Goal: Task Accomplishment & Management: Manage account settings

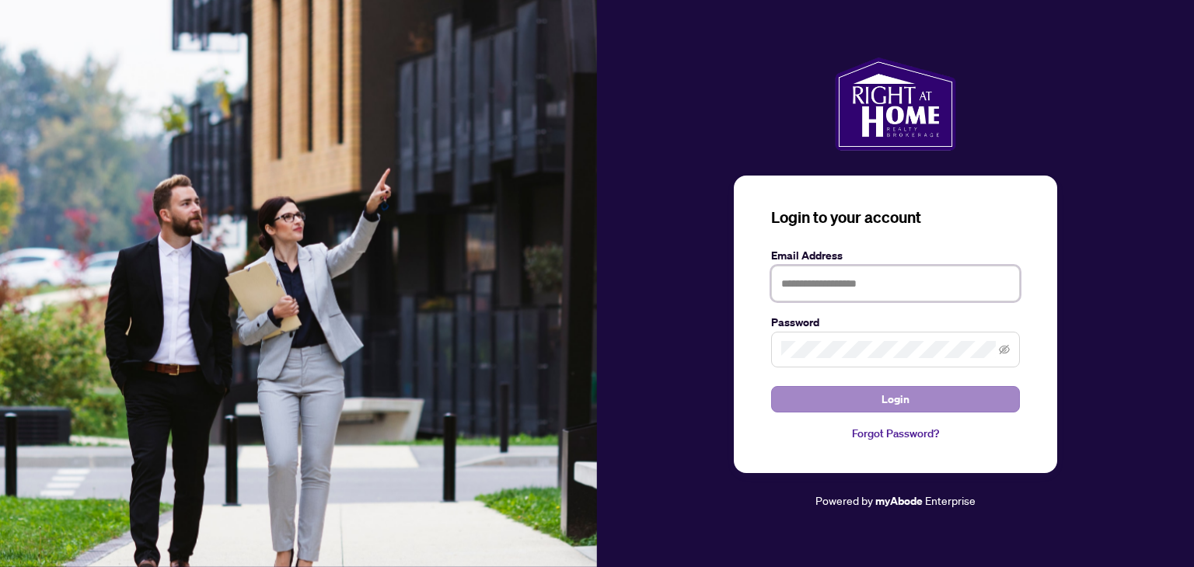
type input "**********"
click at [812, 405] on button "Login" at bounding box center [895, 399] width 249 height 26
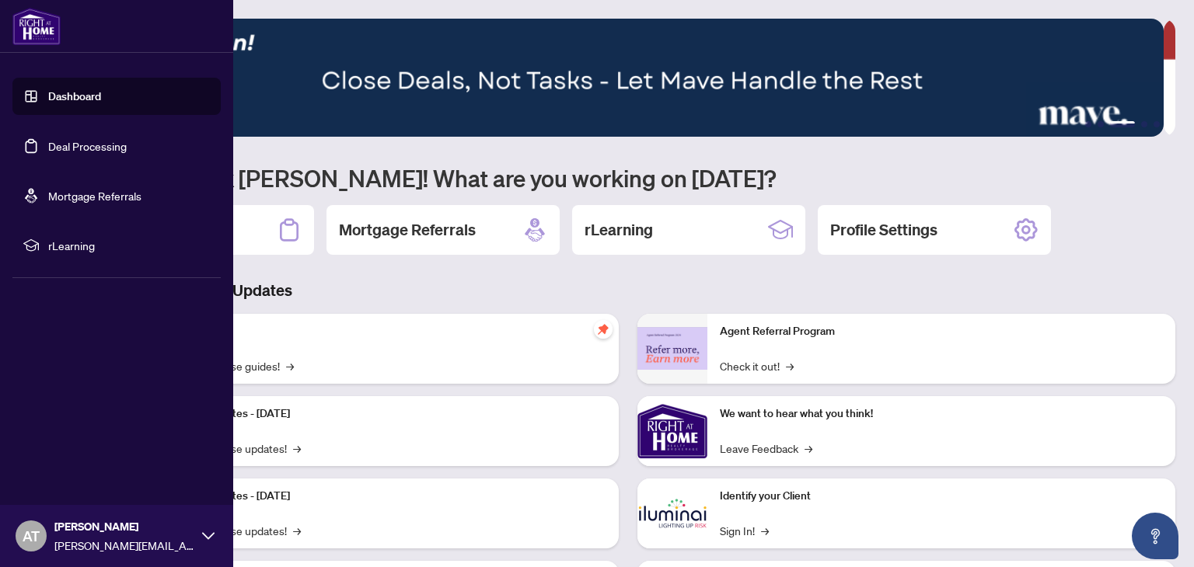
click at [72, 153] on link "Deal Processing" at bounding box center [87, 146] width 79 height 14
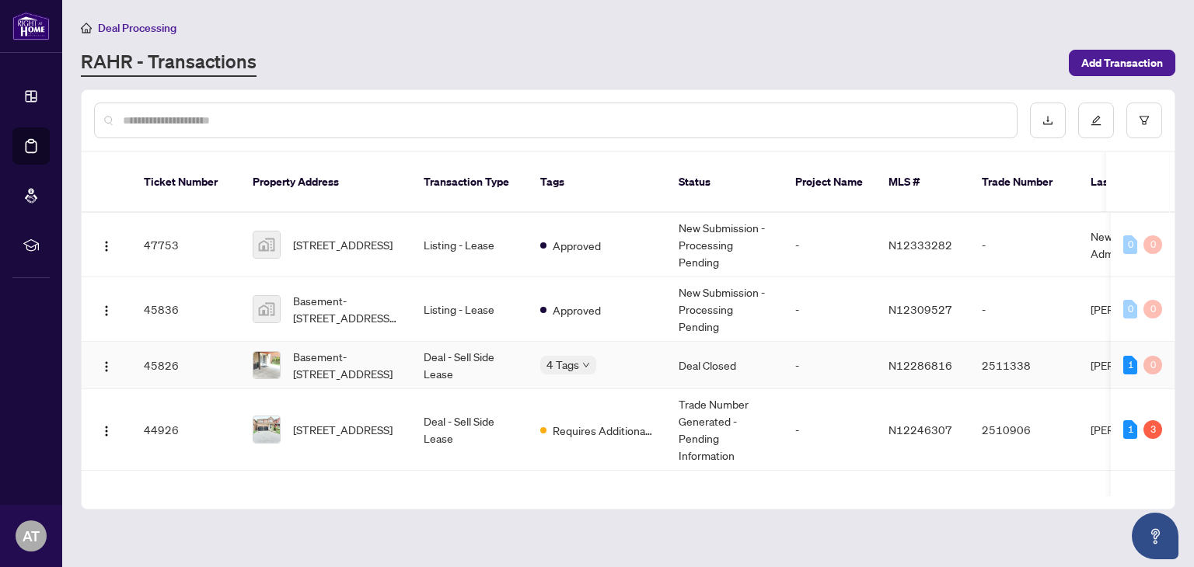
click at [400, 372] on td "Basement-[STREET_ADDRESS]" at bounding box center [325, 365] width 171 height 47
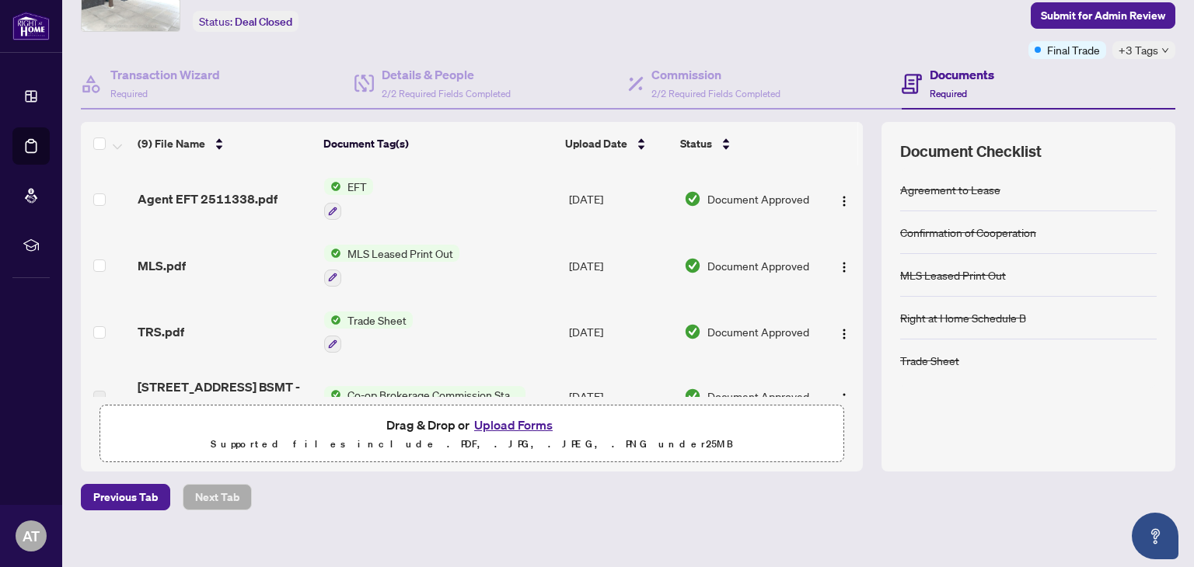
scroll to position [106, 0]
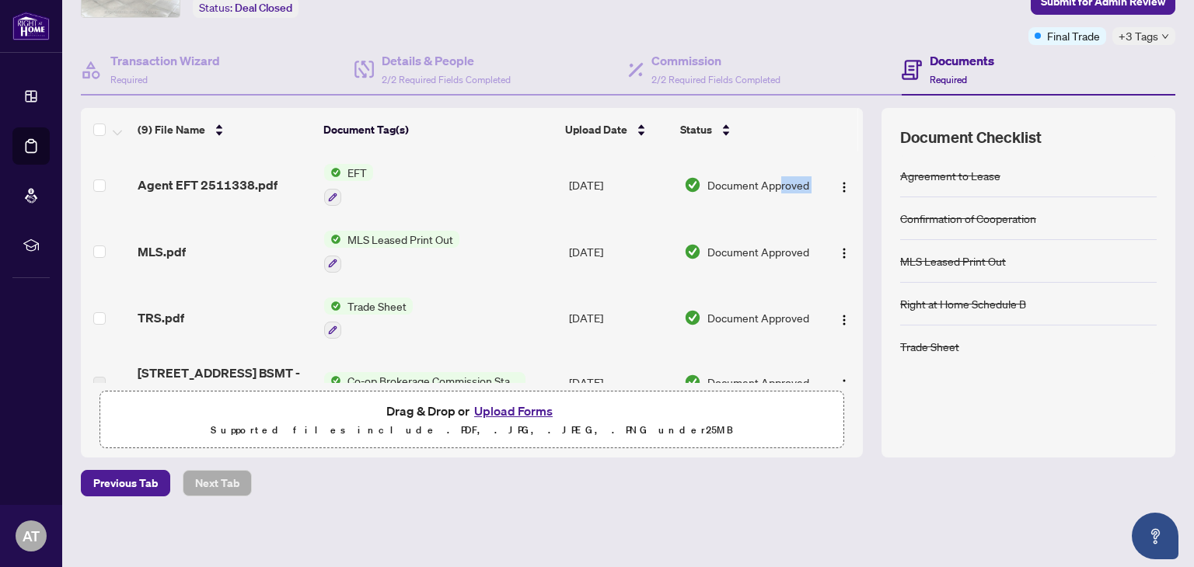
drag, startPoint x: 846, startPoint y: 198, endPoint x: 770, endPoint y: 155, distance: 87.1
click at [770, 155] on tr "Agent EFT 2511338.pdf EFT [DATE] Document Approved" at bounding box center [472, 185] width 782 height 67
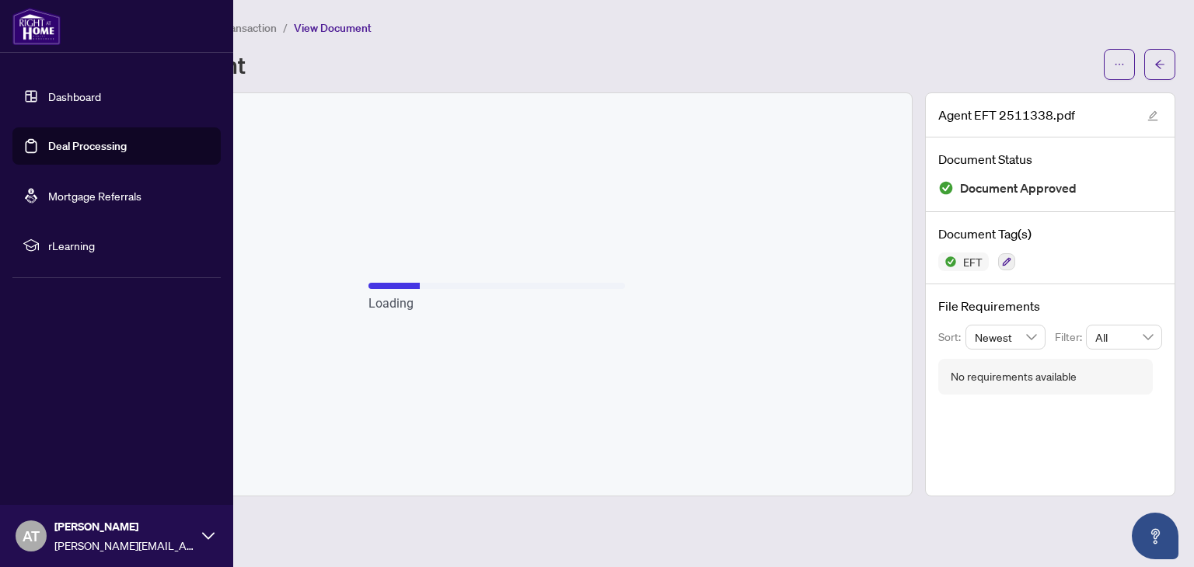
click at [80, 145] on link "Deal Processing" at bounding box center [87, 146] width 79 height 14
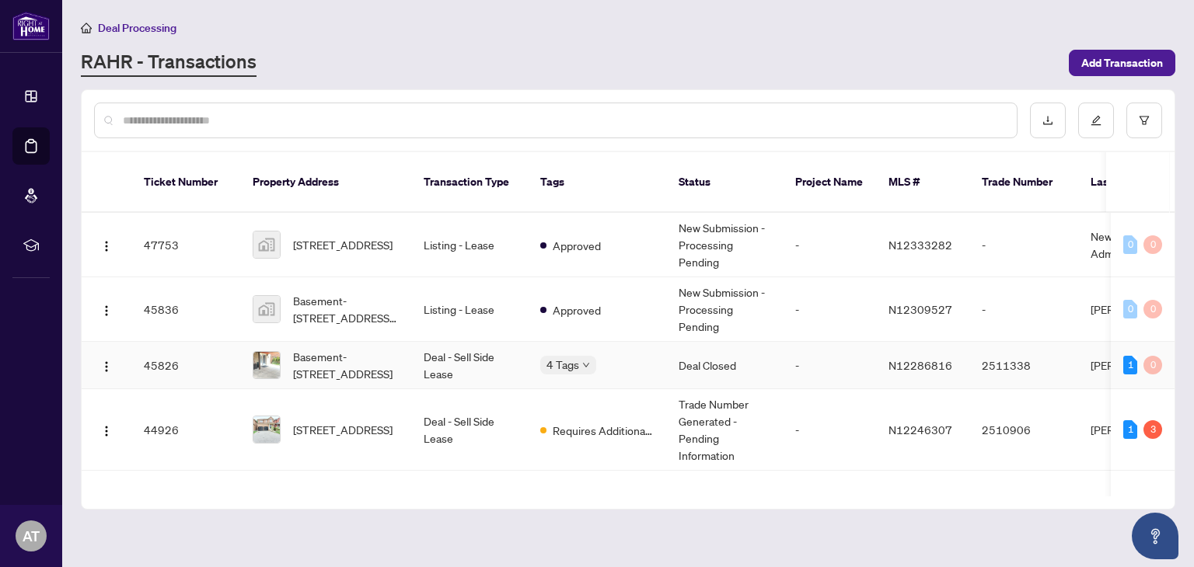
click at [464, 349] on td "Deal - Sell Side Lease" at bounding box center [469, 365] width 117 height 47
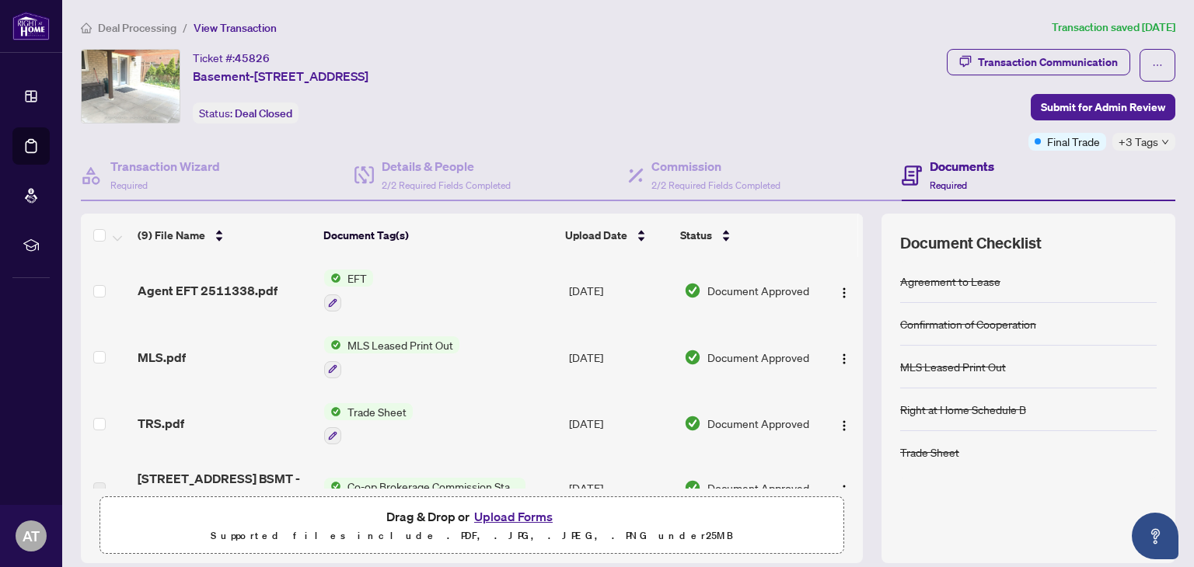
click at [352, 279] on span "EFT" at bounding box center [357, 278] width 32 height 17
click at [304, 351] on span "EFT" at bounding box center [292, 352] width 32 height 17
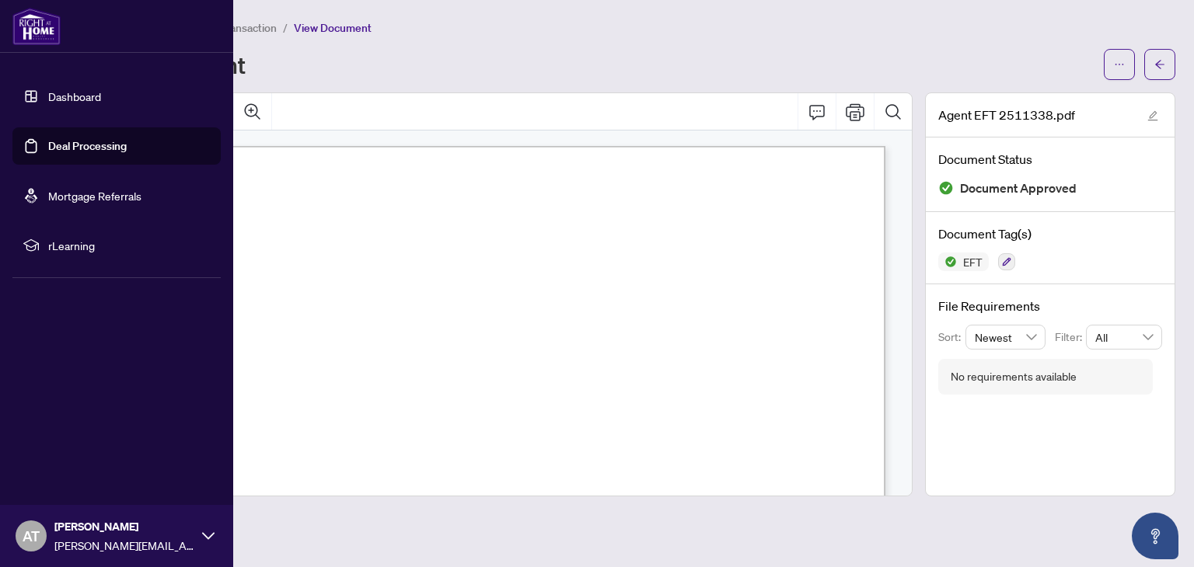
click at [69, 139] on link "Deal Processing" at bounding box center [87, 146] width 79 height 14
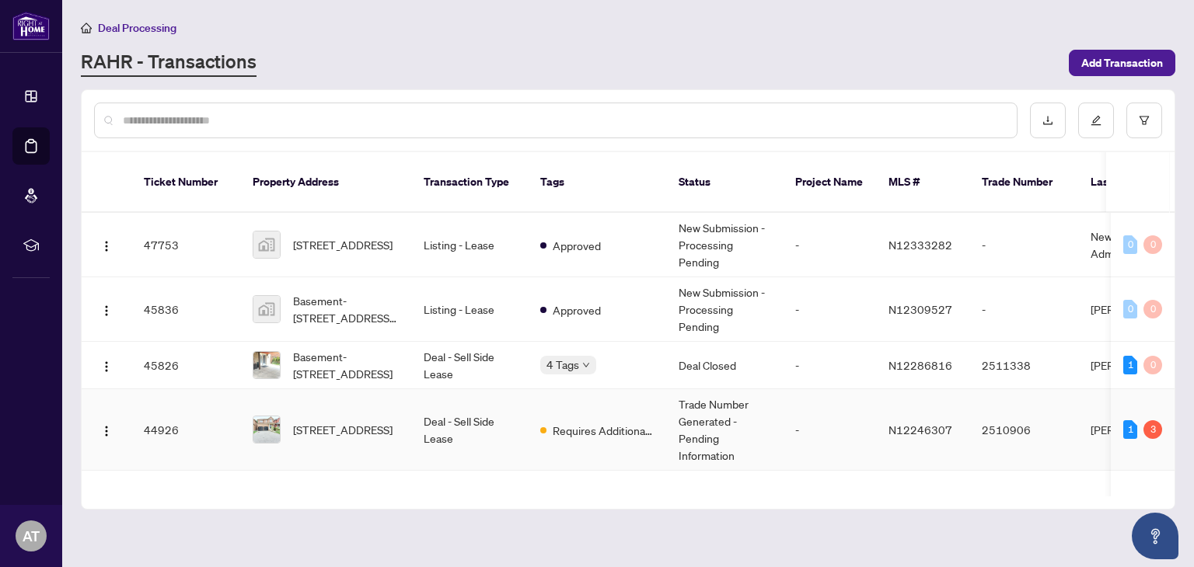
click at [403, 424] on td "[STREET_ADDRESS]" at bounding box center [325, 430] width 171 height 82
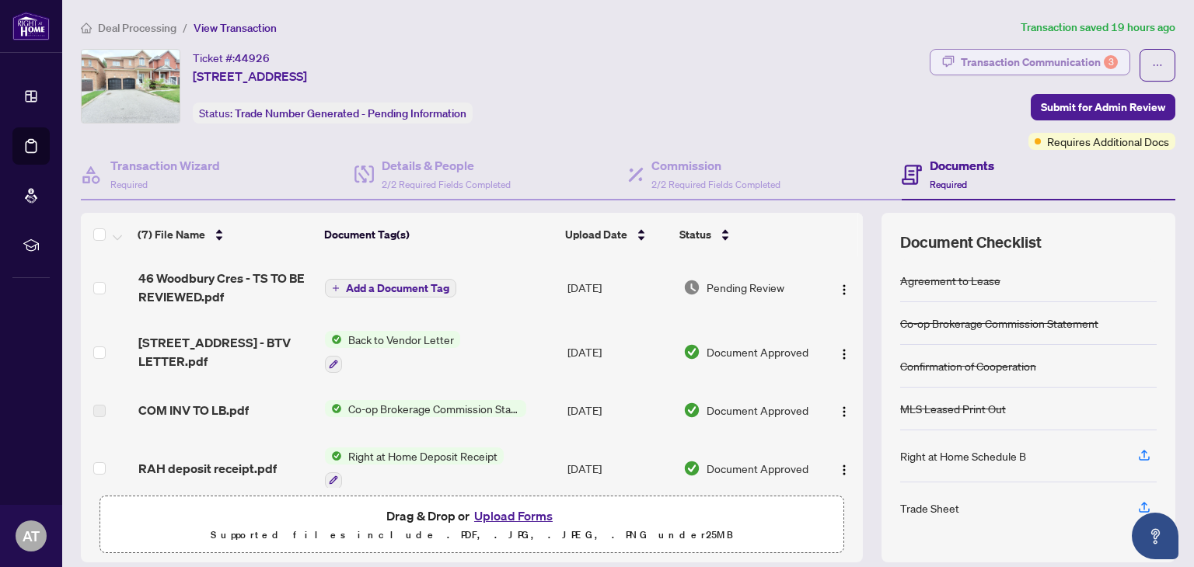
click at [968, 60] on div "Transaction Communication 3" at bounding box center [1039, 62] width 157 height 25
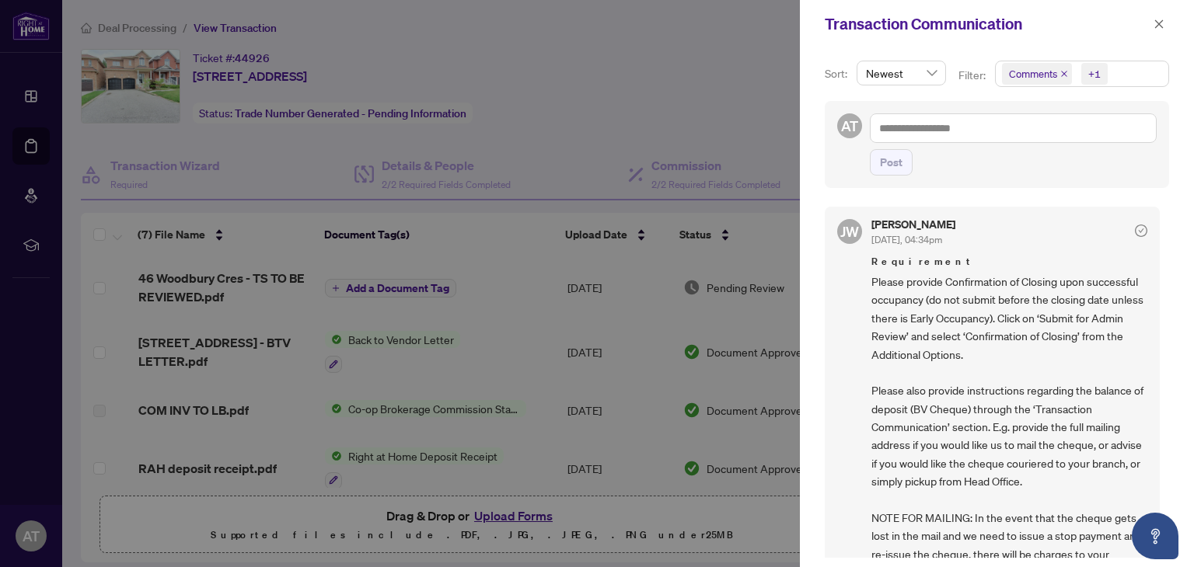
drag, startPoint x: 1156, startPoint y: 225, endPoint x: 1158, endPoint y: 243, distance: 18.0
click at [1158, 243] on div "[PERSON_NAME] [DATE], 04:34pm Requirement Please provide Confirmation of Closin…" at bounding box center [997, 377] width 344 height 361
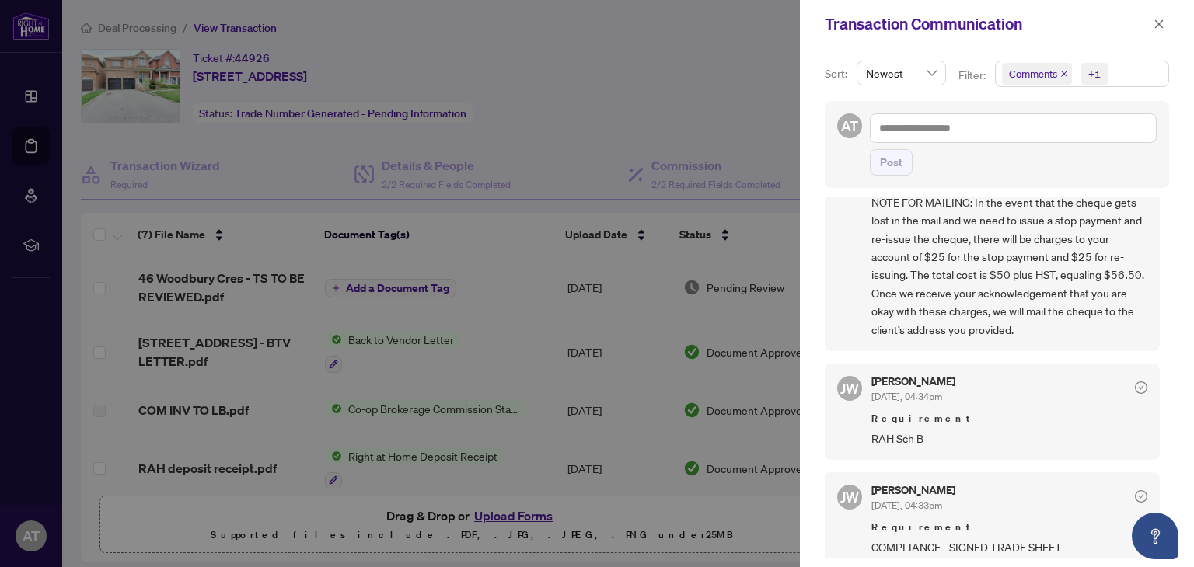
click at [888, 442] on span "RAH Sch B" at bounding box center [1009, 439] width 276 height 18
drag, startPoint x: 1160, startPoint y: 359, endPoint x: 1165, endPoint y: 383, distance: 24.7
click at [1165, 383] on div "Sort: Newest Filter: Comments +1 AT Post [PERSON_NAME] [DATE], 04:34pm Requirem…" at bounding box center [997, 307] width 394 height 519
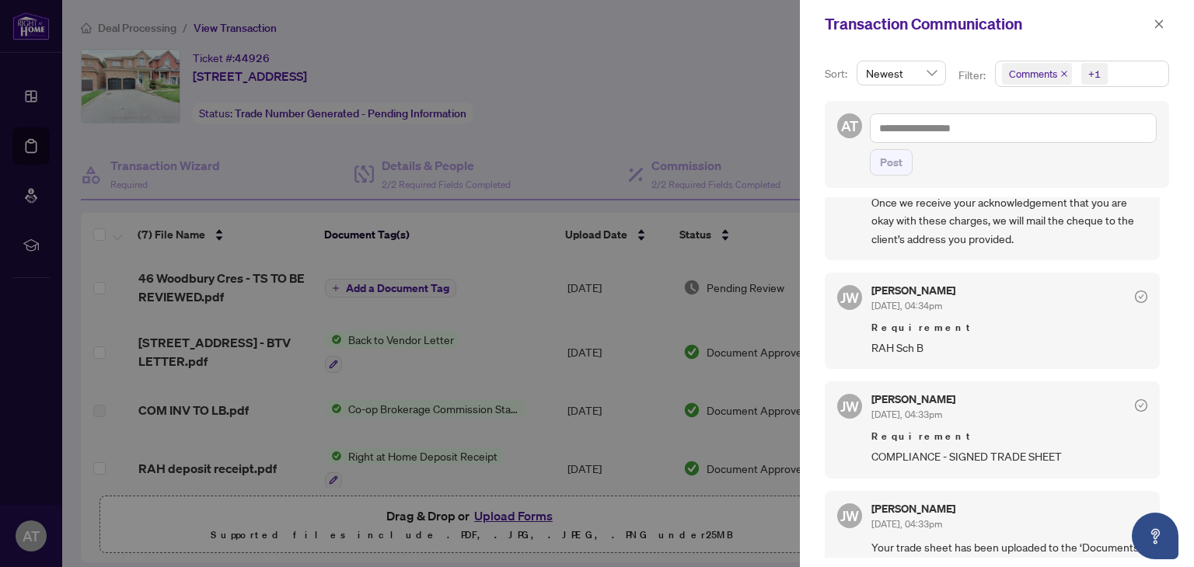
scroll to position [401, 0]
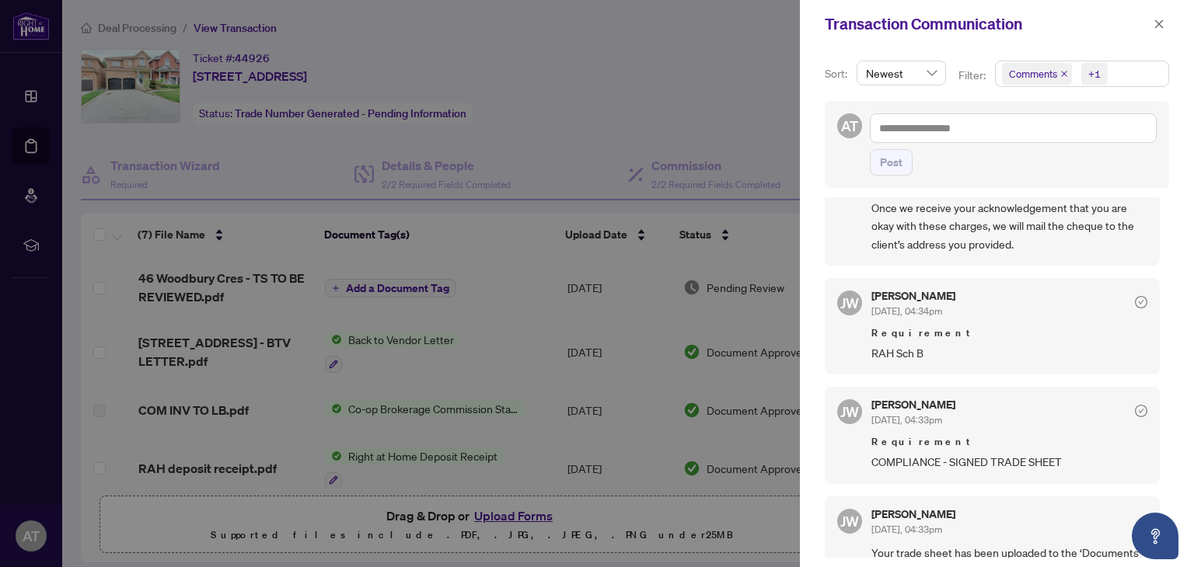
click at [672, 104] on div at bounding box center [597, 283] width 1194 height 567
click at [1157, 25] on icon "close" at bounding box center [1159, 24] width 11 height 11
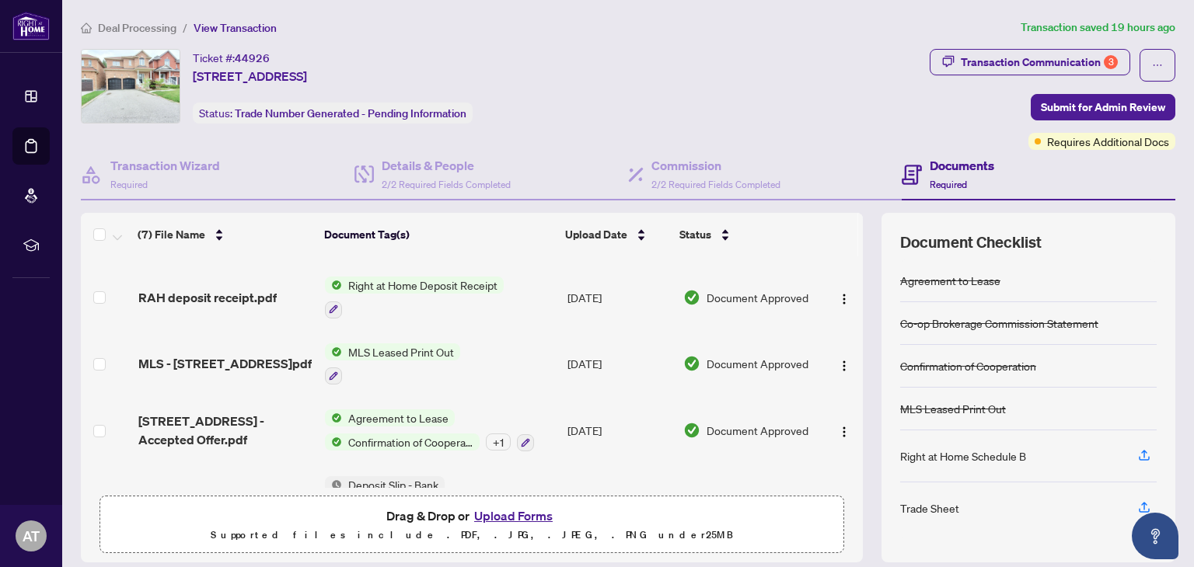
scroll to position [212, 0]
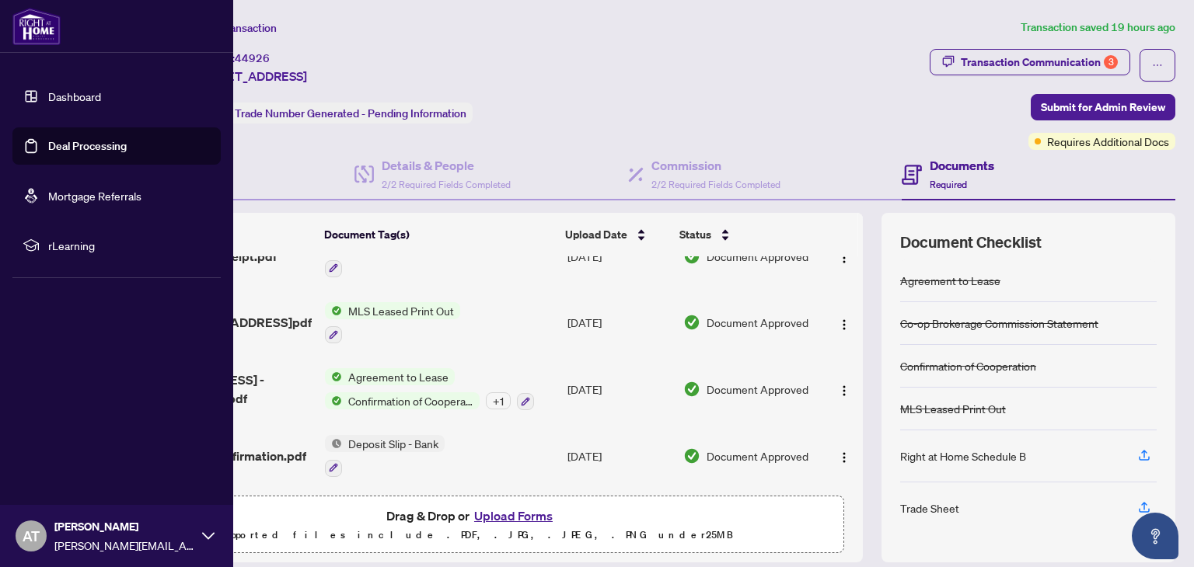
click at [68, 153] on link "Deal Processing" at bounding box center [87, 146] width 79 height 14
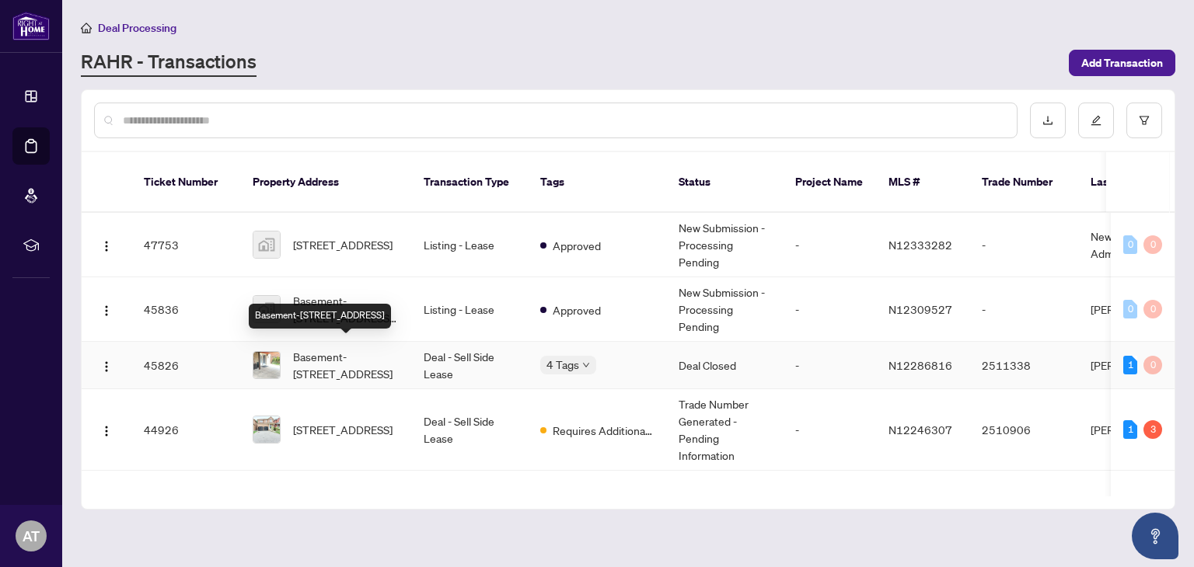
click at [377, 364] on span "Basement-[STREET_ADDRESS]" at bounding box center [346, 365] width 106 height 34
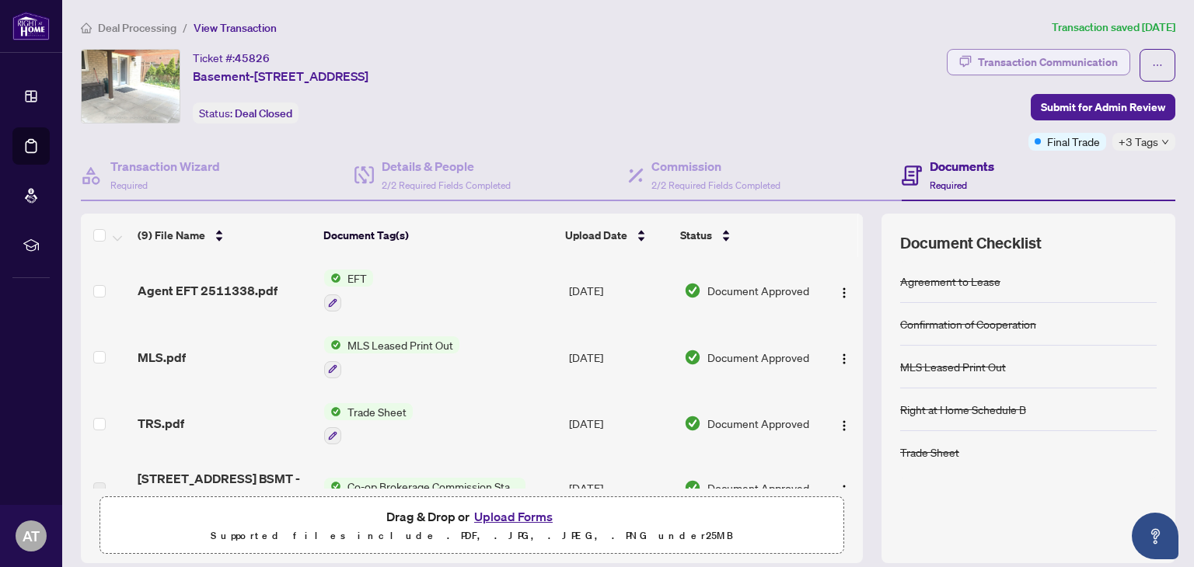
click at [1018, 59] on div "Transaction Communication" at bounding box center [1048, 62] width 140 height 25
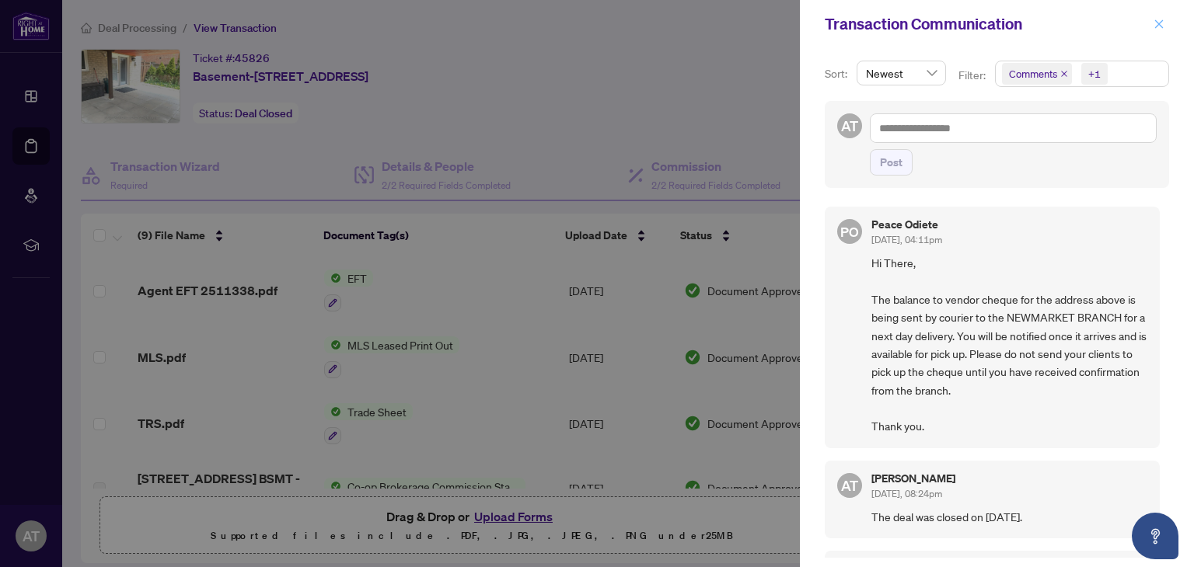
click at [1157, 23] on icon "close" at bounding box center [1159, 23] width 9 height 9
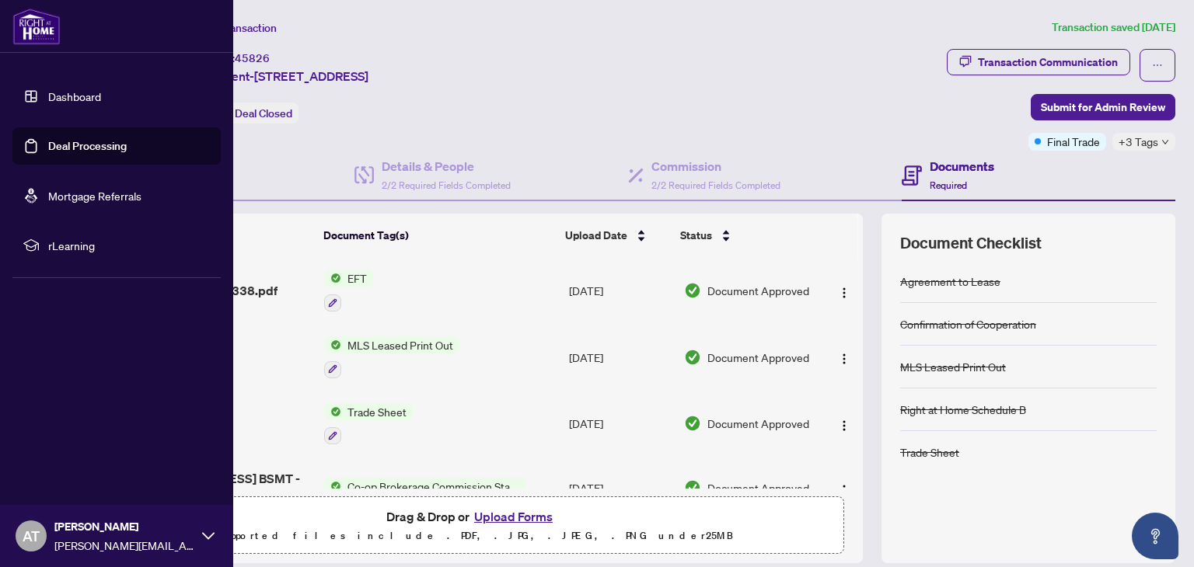
click at [62, 150] on link "Deal Processing" at bounding box center [87, 146] width 79 height 14
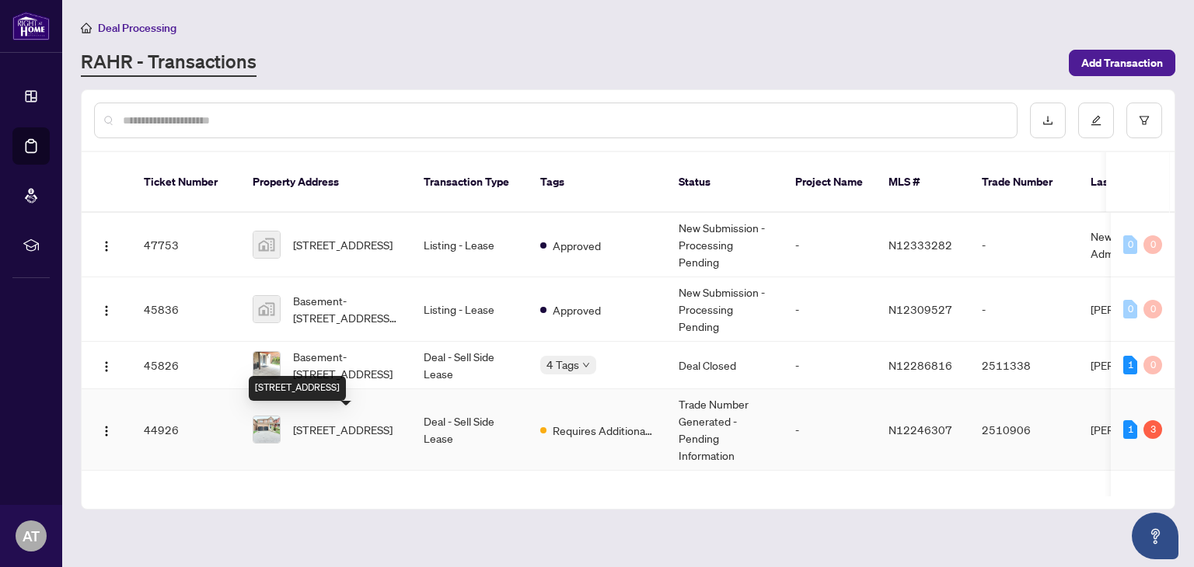
click at [322, 430] on span "[STREET_ADDRESS]" at bounding box center [342, 429] width 99 height 17
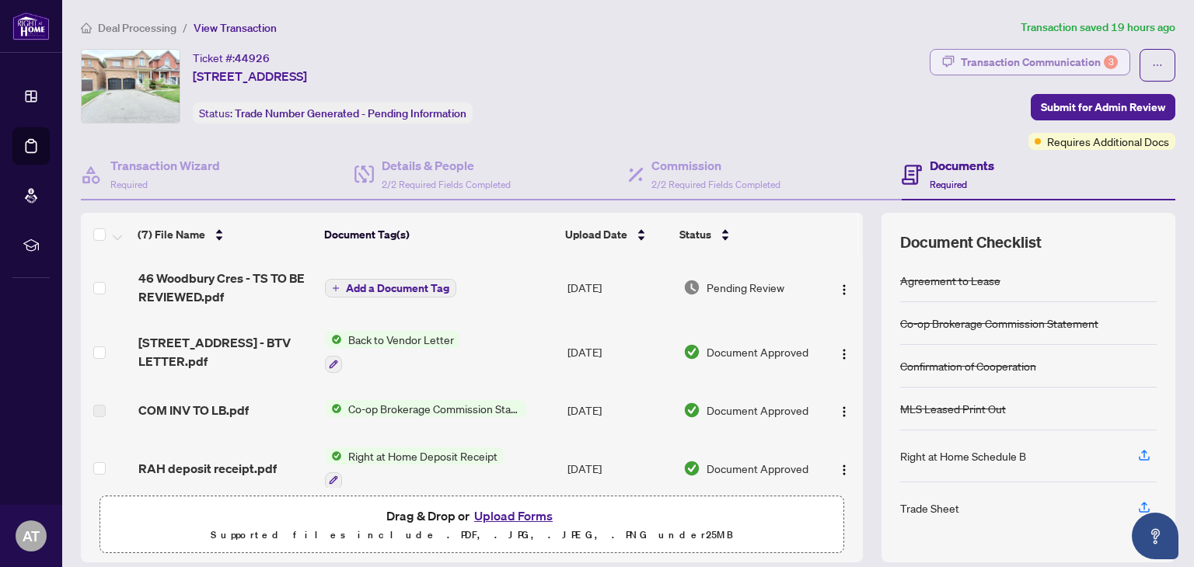
click at [976, 57] on div "Transaction Communication 3" at bounding box center [1039, 62] width 157 height 25
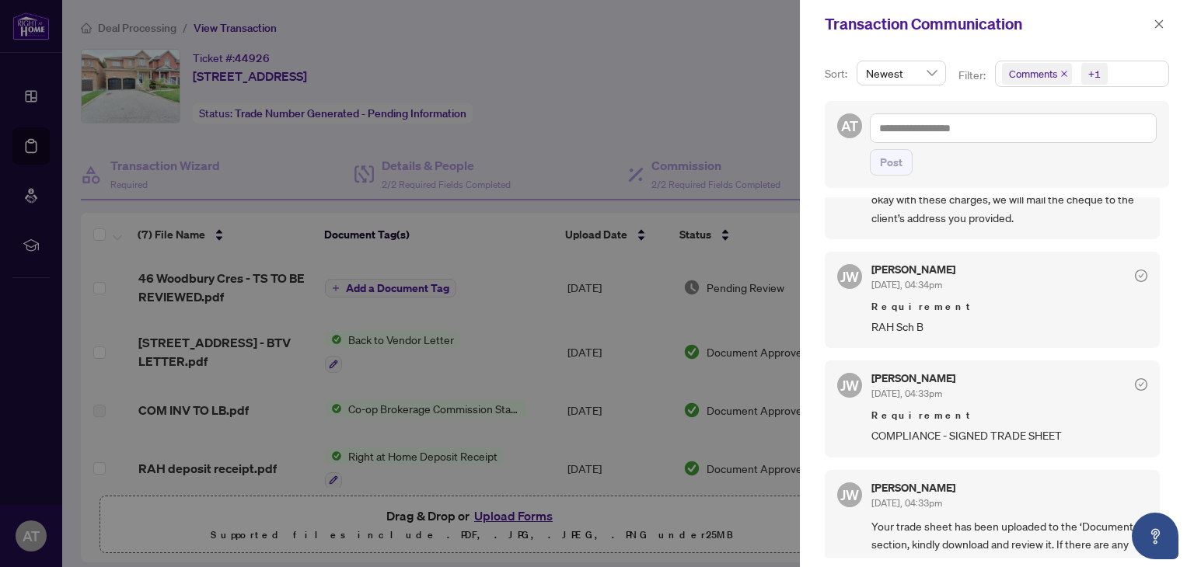
scroll to position [432, 0]
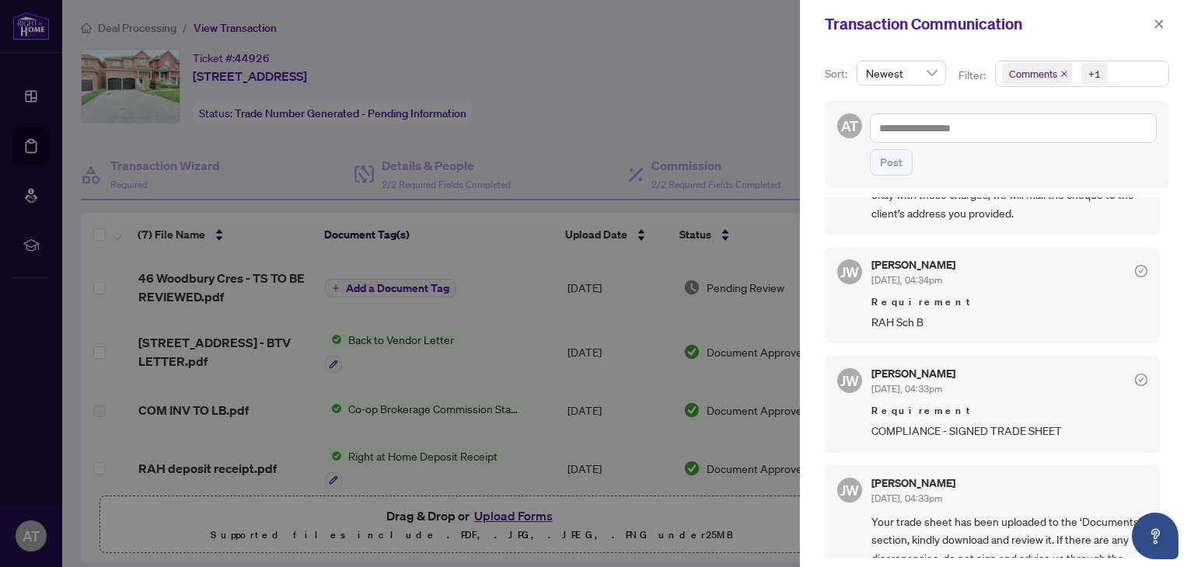
click at [208, 282] on div at bounding box center [597, 283] width 1194 height 567
click at [1160, 26] on icon "close" at bounding box center [1159, 23] width 9 height 9
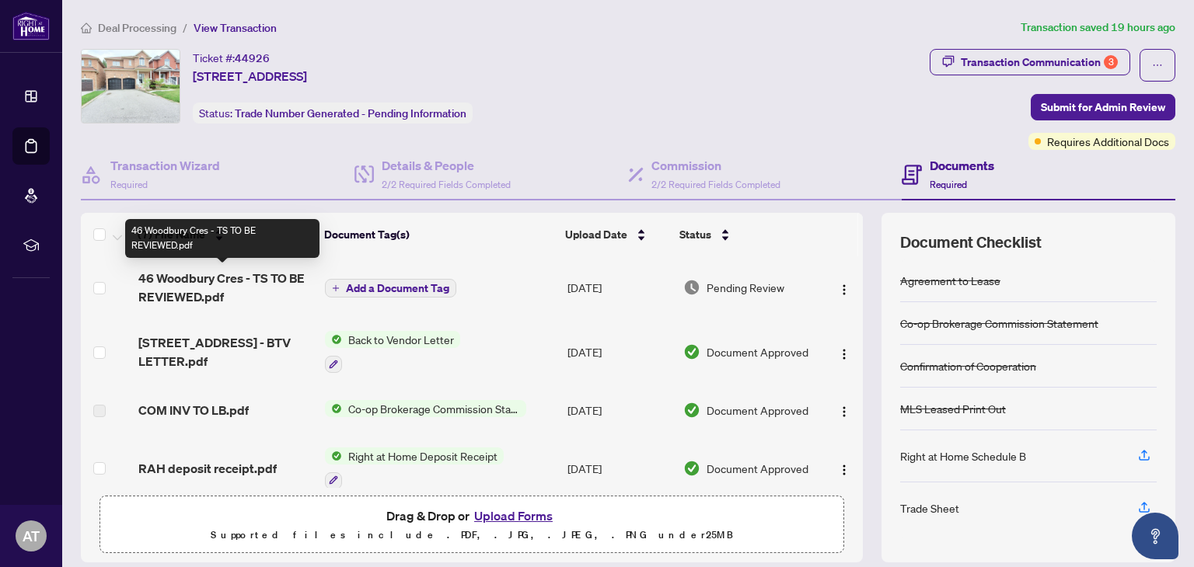
click at [165, 285] on span "46 Woodbury Cres - TS TO BE REVIEWED.pdf" at bounding box center [225, 287] width 175 height 37
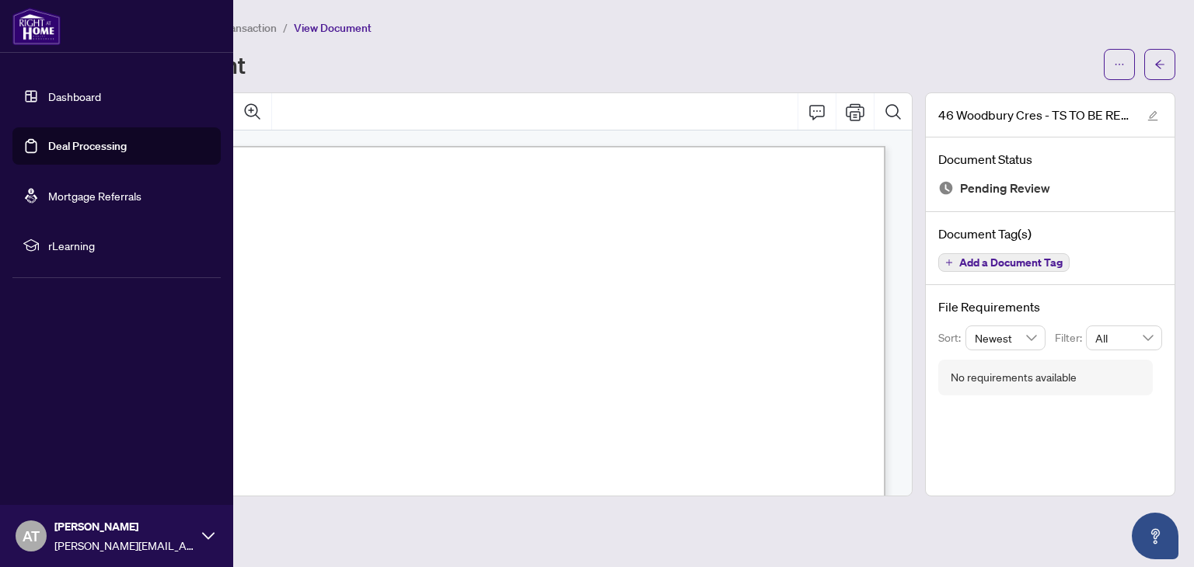
click at [58, 139] on link "Deal Processing" at bounding box center [87, 146] width 79 height 14
